Goal: Task Accomplishment & Management: Complete application form

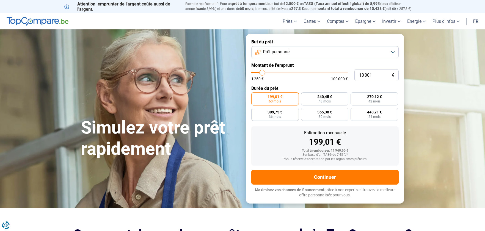
type input "8 500"
type input "8500"
type input "9 250"
type input "9250"
type input "11 750"
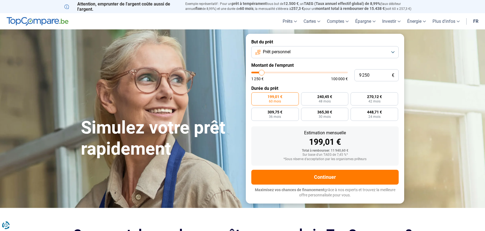
type input "11750"
type input "15 750"
type input "15750"
type input "21 500"
type input "21500"
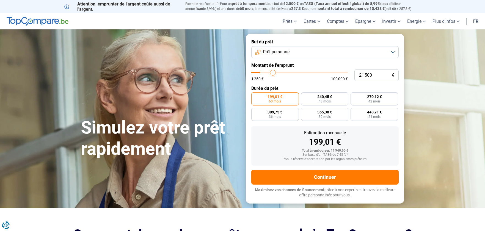
type input "30 000"
type input "30000"
type input "41 750"
type input "41750"
type input "53 750"
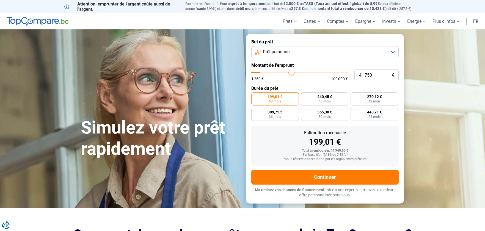
type input "53750"
type input "65 000"
type input "65000"
type input "77 750"
type input "77750"
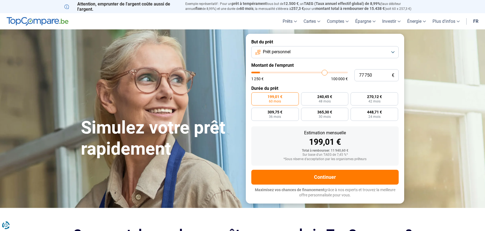
type input "92 000"
type input "92000"
type input "100 000"
drag, startPoint x: 312, startPoint y: 77, endPoint x: 396, endPoint y: 90, distance: 84.2
type input "100000"
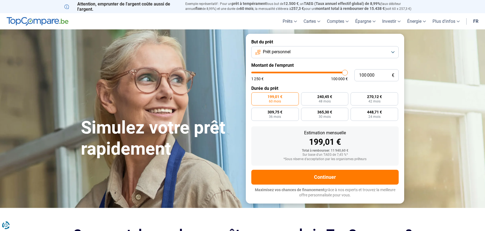
click at [347, 73] on input "range" at bounding box center [299, 73] width 96 height 2
radio input "false"
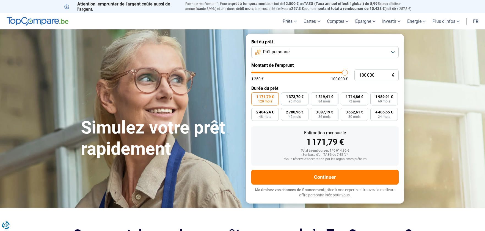
click at [382, 55] on button "Prêt personnel" at bounding box center [324, 52] width 147 height 12
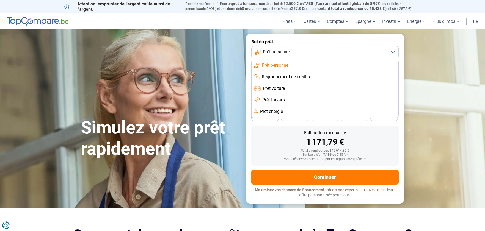
click at [343, 101] on li "Prêt travaux" at bounding box center [324, 100] width 141 height 12
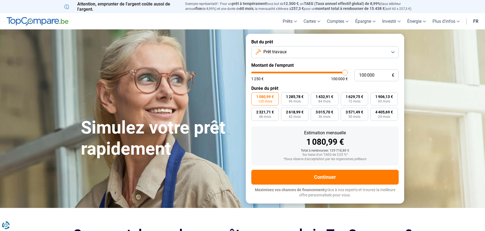
click at [290, 56] on button "Prêt travaux" at bounding box center [324, 52] width 147 height 12
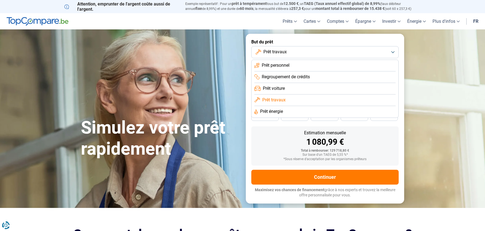
click at [286, 99] on li "Prêt travaux" at bounding box center [324, 100] width 141 height 12
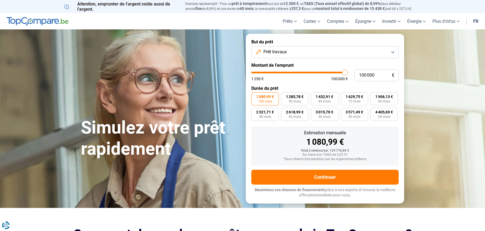
click at [291, 54] on button "Prêt travaux" at bounding box center [324, 52] width 147 height 12
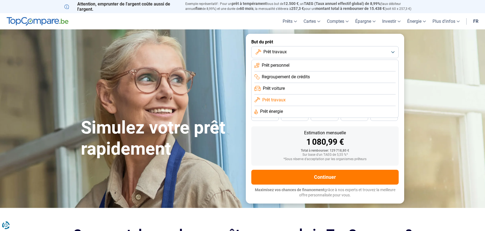
click at [281, 113] on span "Prêt énergie" at bounding box center [271, 111] width 23 height 6
